Goal: Information Seeking & Learning: Learn about a topic

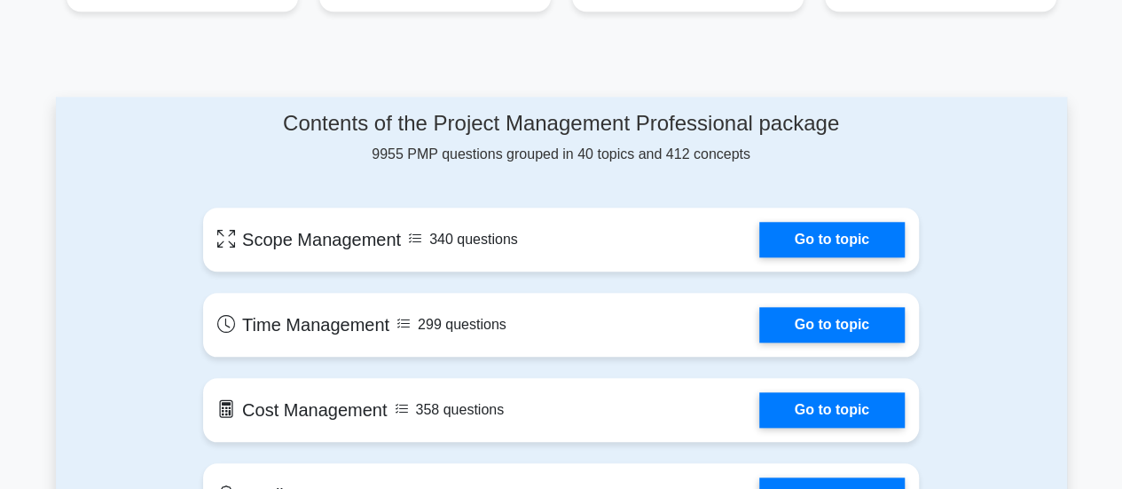
scroll to position [798, 0]
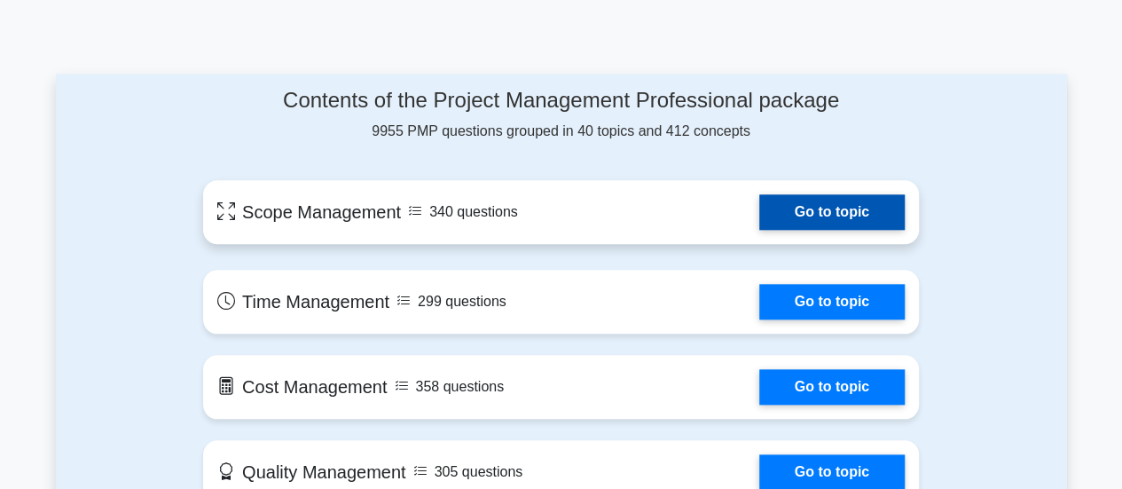
click at [759, 216] on link "Go to topic" at bounding box center [831, 211] width 145 height 35
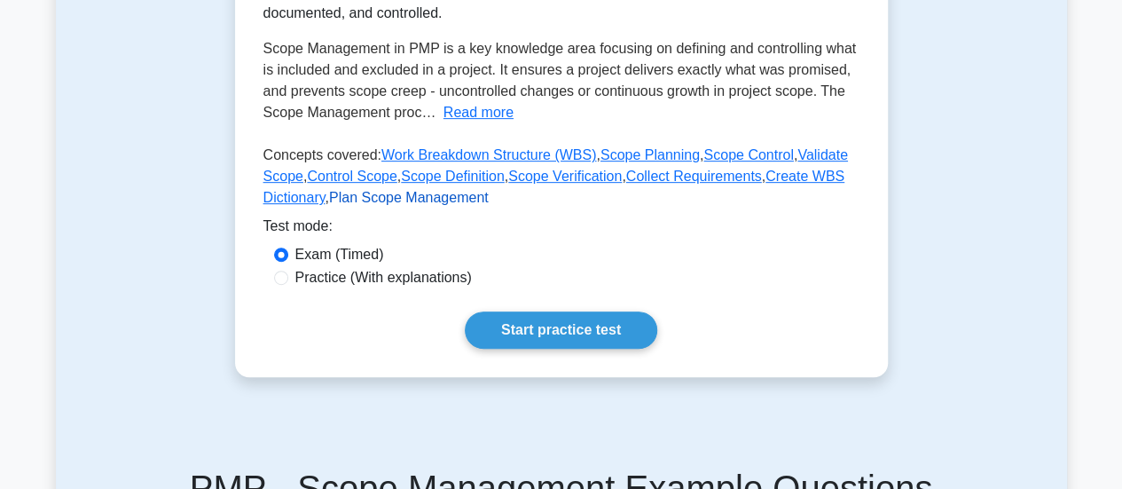
click at [421, 205] on link "Plan Scope Management" at bounding box center [409, 197] width 160 height 15
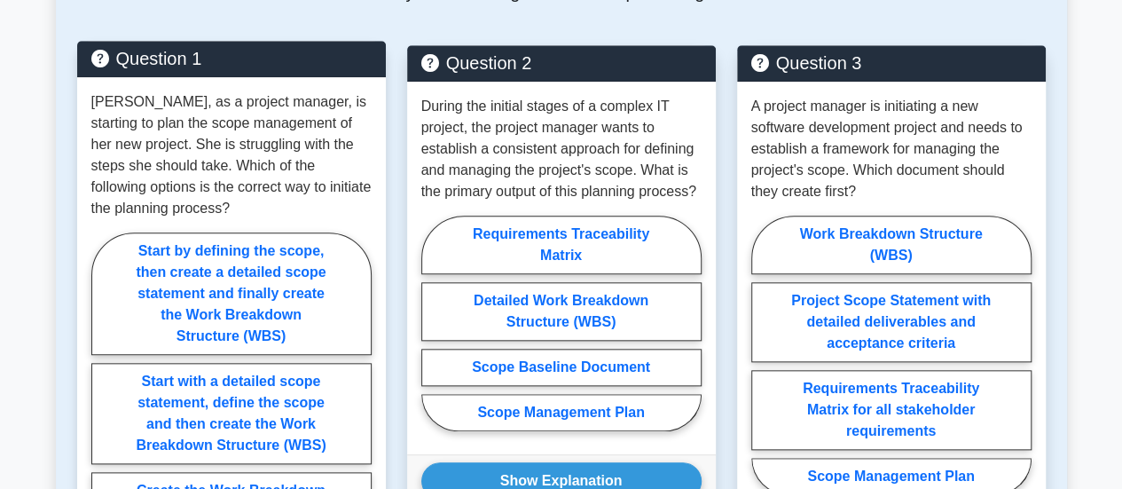
scroll to position [710, 0]
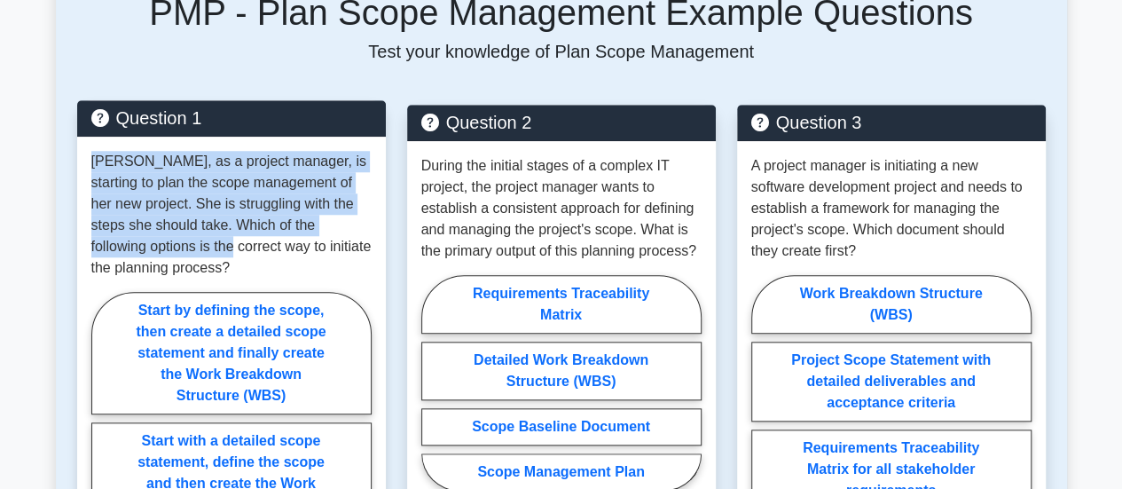
drag, startPoint x: 90, startPoint y: 156, endPoint x: 170, endPoint y: 240, distance: 116.1
click at [170, 240] on p "[PERSON_NAME], as a project manager, is starting to plan the scope management o…" at bounding box center [231, 215] width 280 height 128
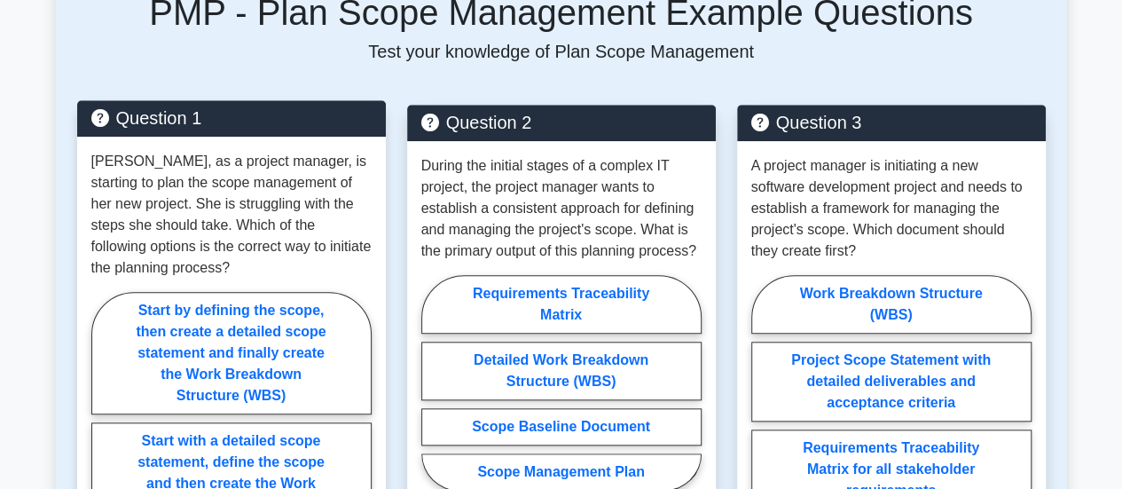
click at [211, 271] on p "[PERSON_NAME], as a project manager, is starting to plan the scope management o…" at bounding box center [231, 215] width 280 height 128
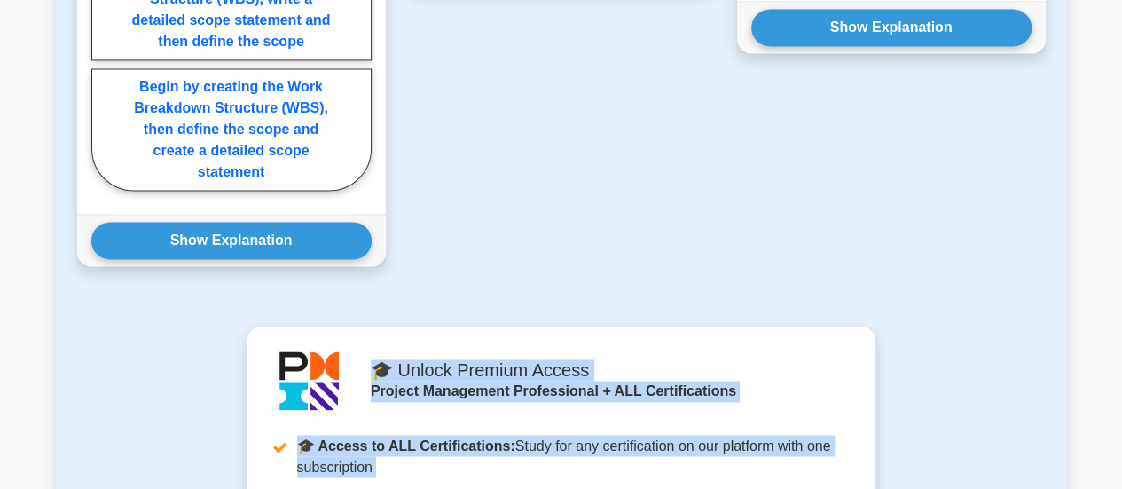
scroll to position [1482, 0]
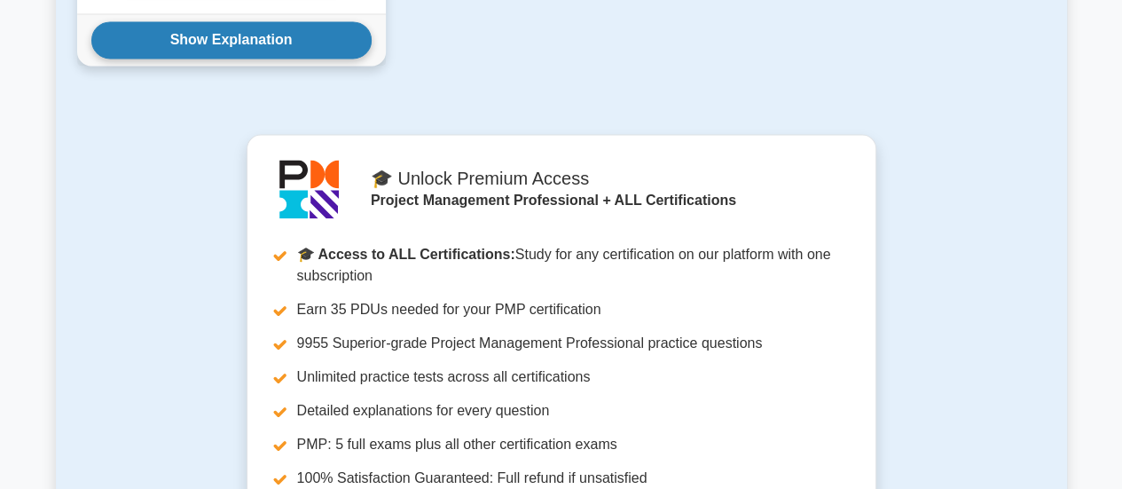
drag, startPoint x: 91, startPoint y: 252, endPoint x: 326, endPoint y: 28, distance: 324.4
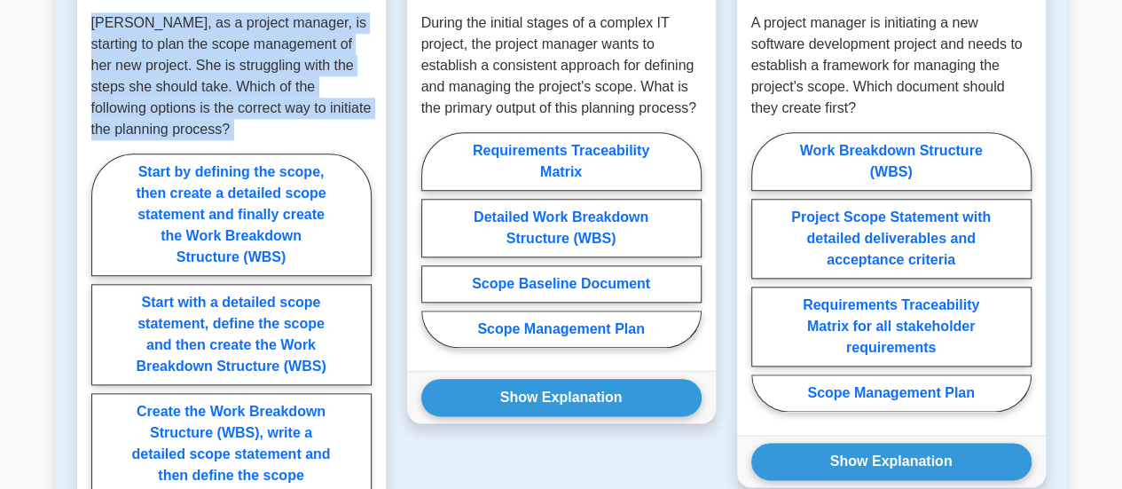
scroll to position [877, 0]
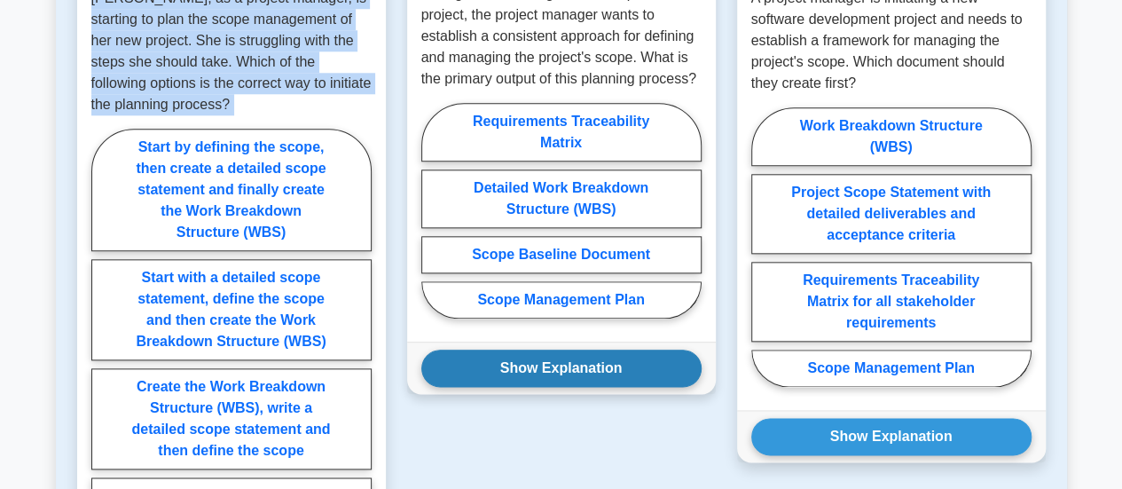
click at [582, 373] on button "Show Explanation" at bounding box center [561, 367] width 280 height 37
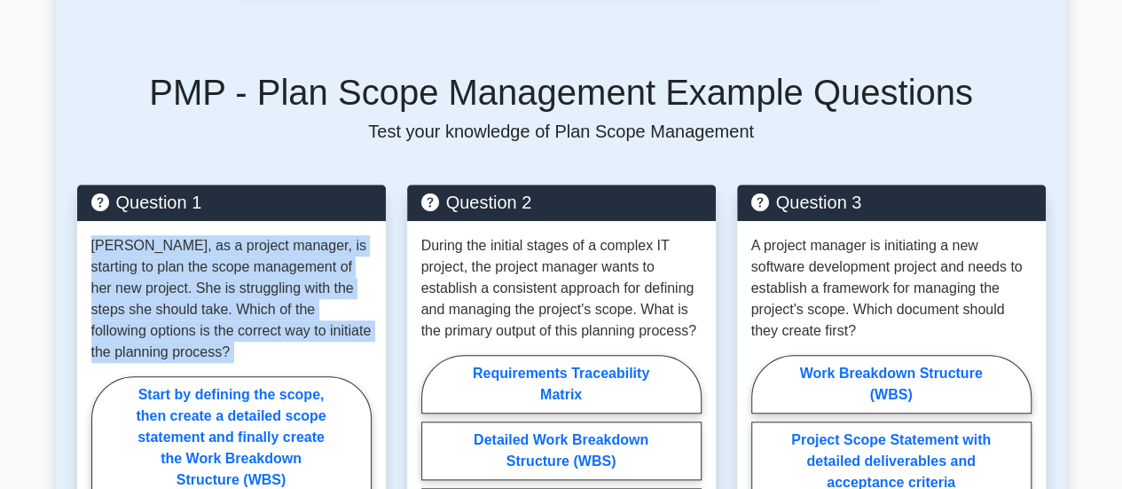
scroll to position [522, 0]
